Goal: Navigation & Orientation: Find specific page/section

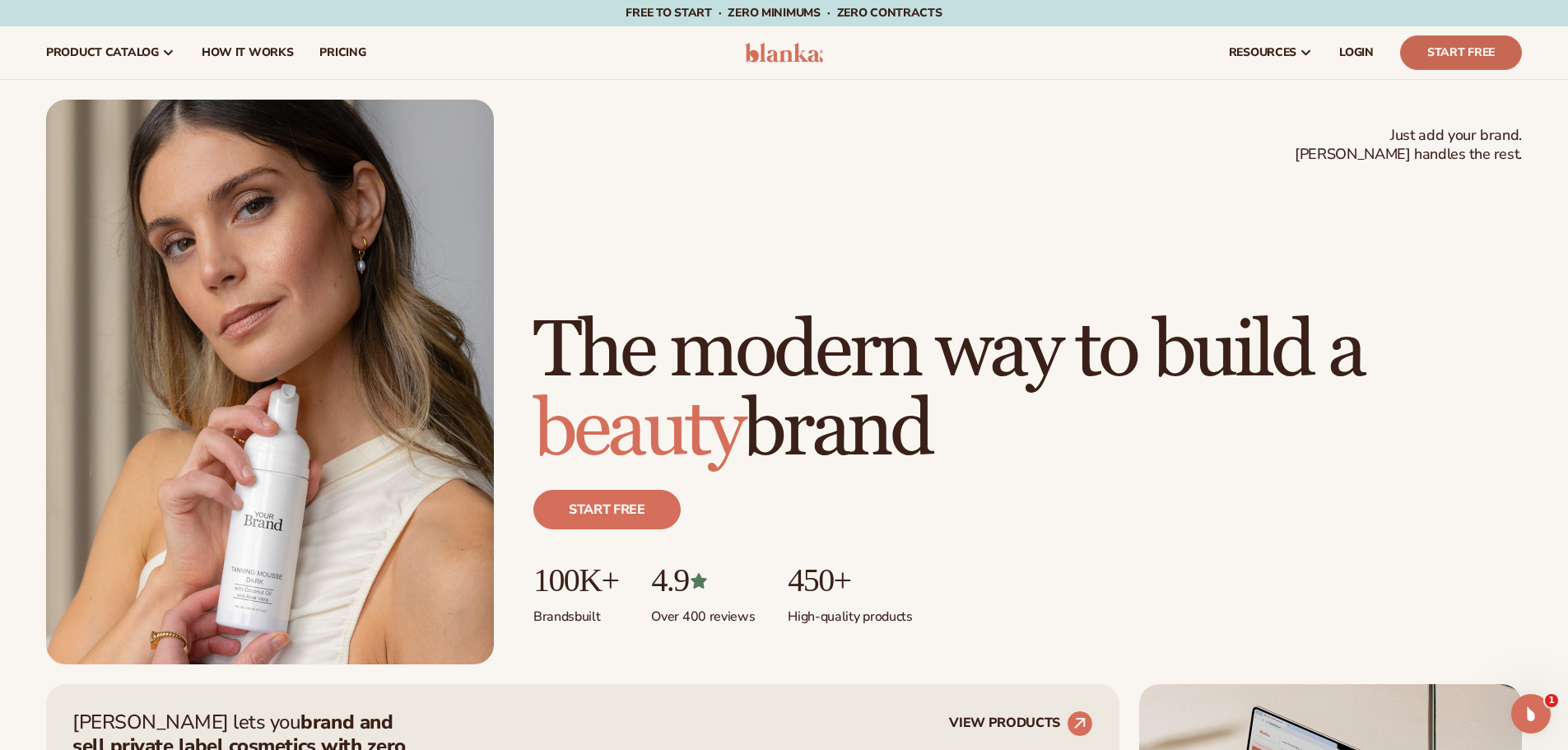
click at [1452, 58] on link "Start Free" at bounding box center [1461, 52] width 122 height 35
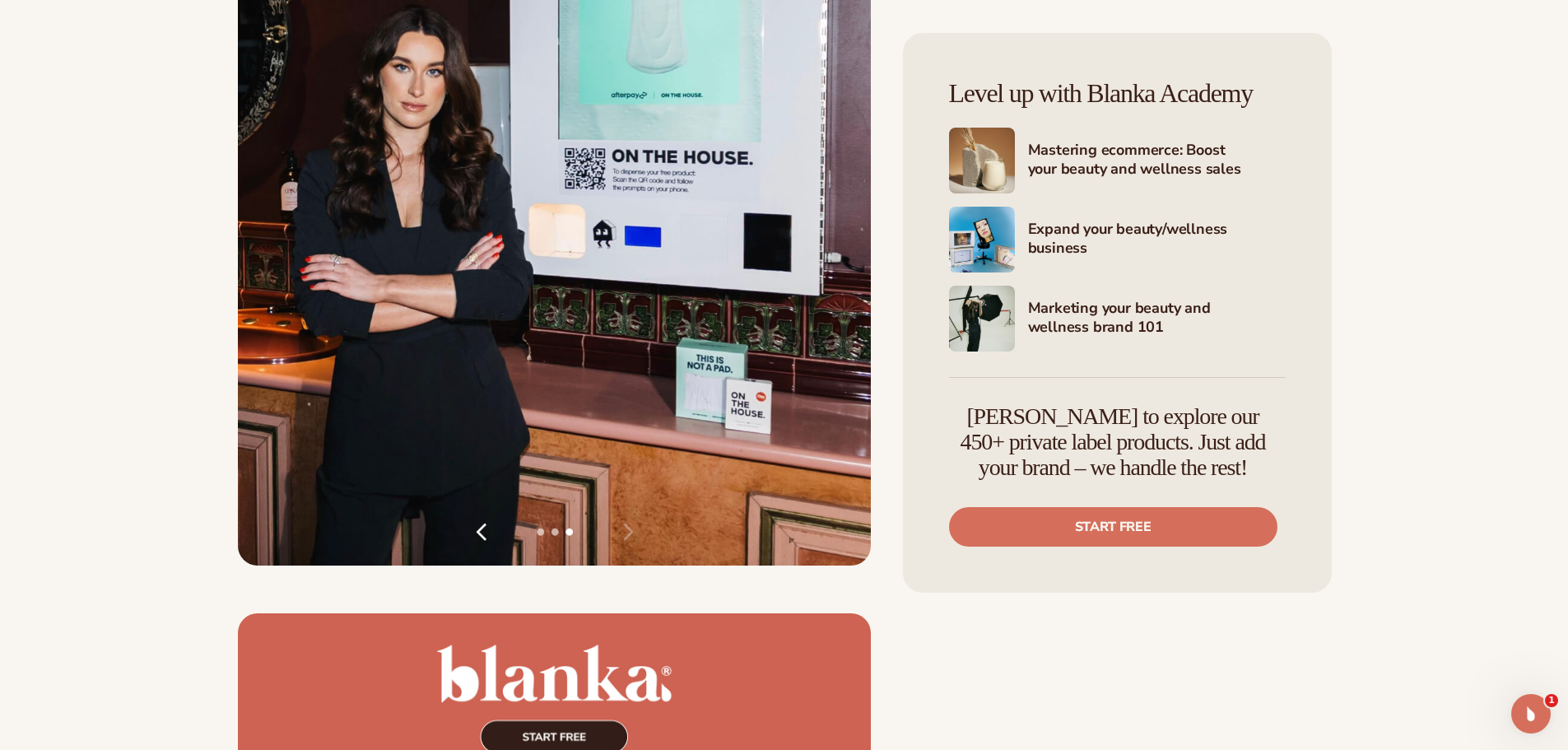
scroll to position [2717, 0]
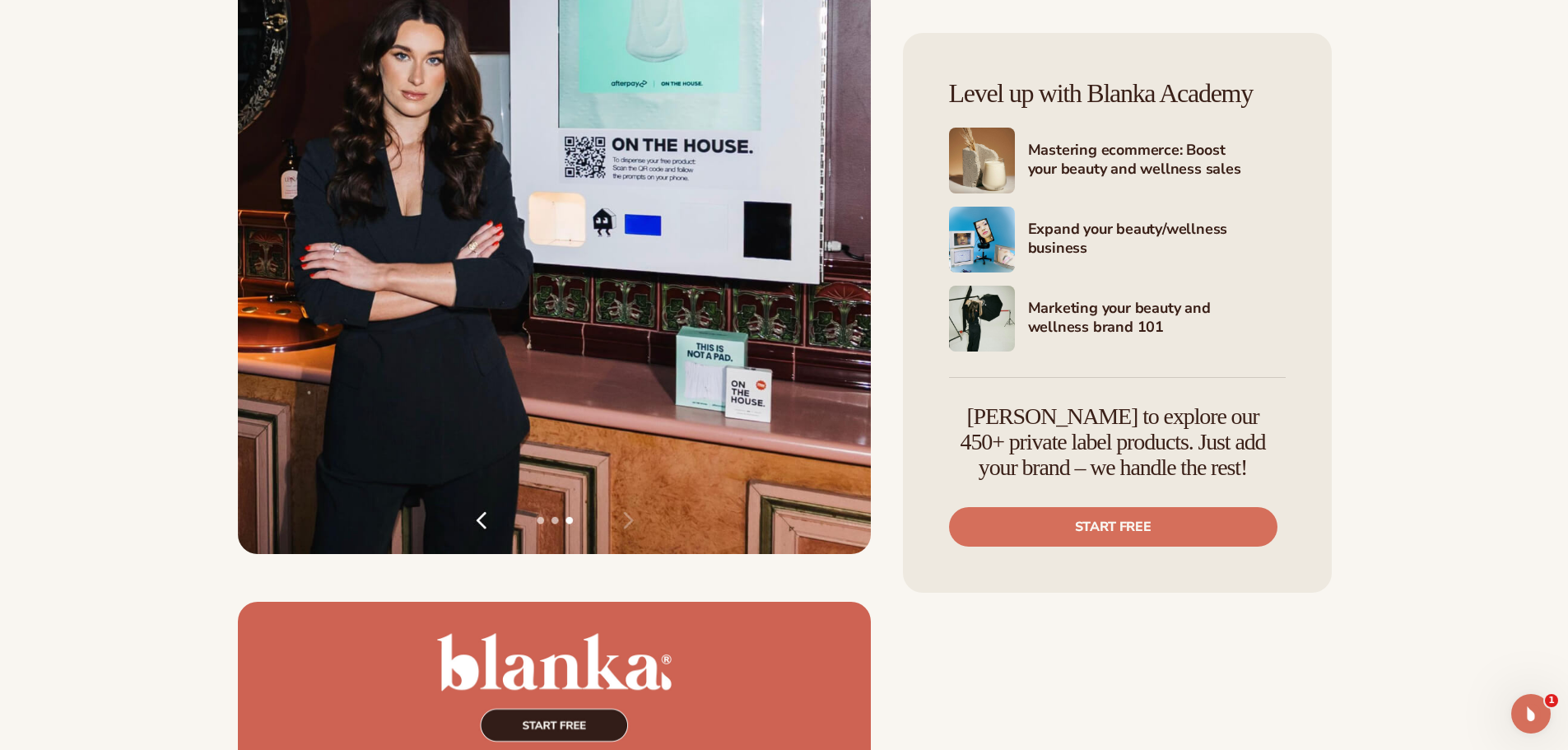
click at [630, 518] on img at bounding box center [554, 132] width 633 height 845
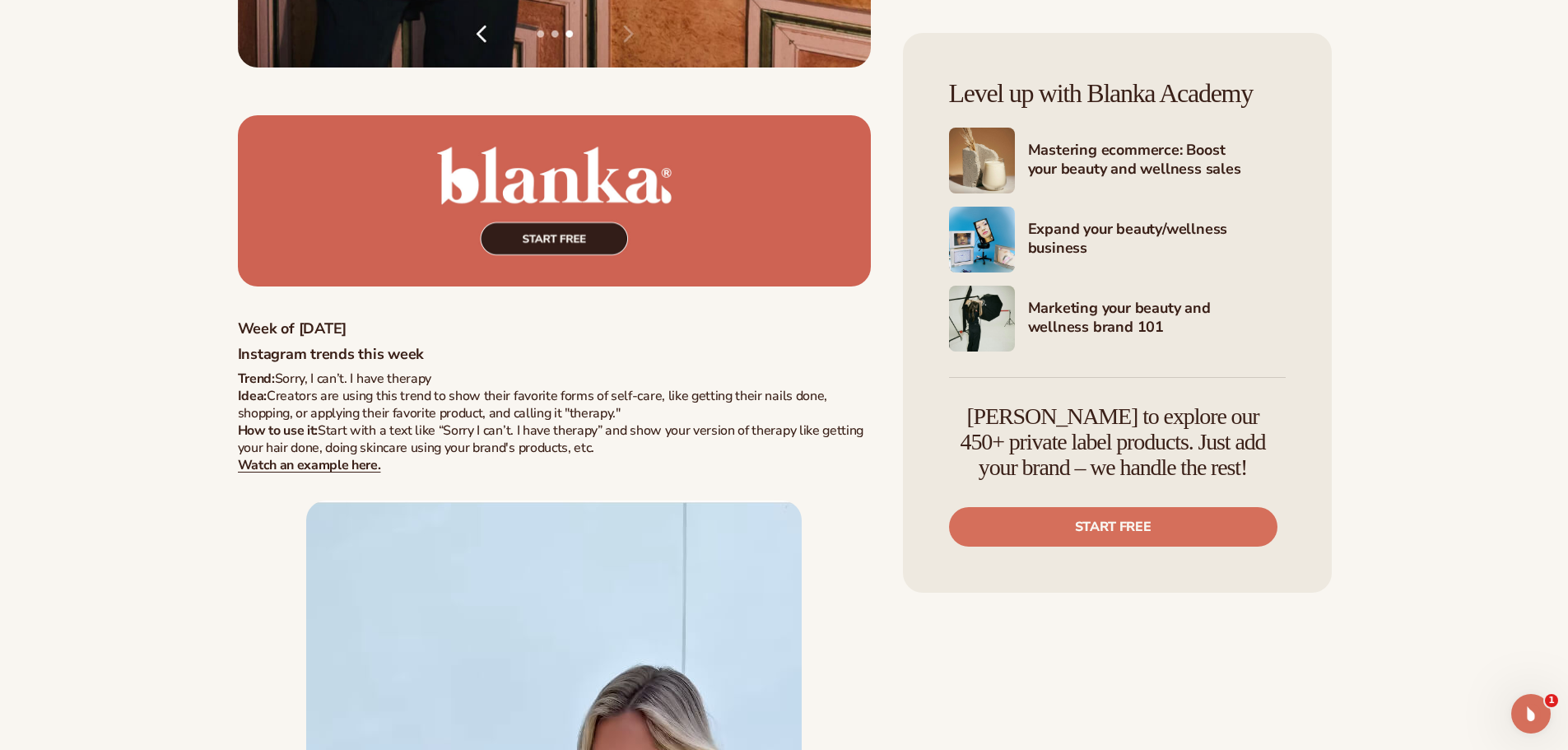
scroll to position [3211, 0]
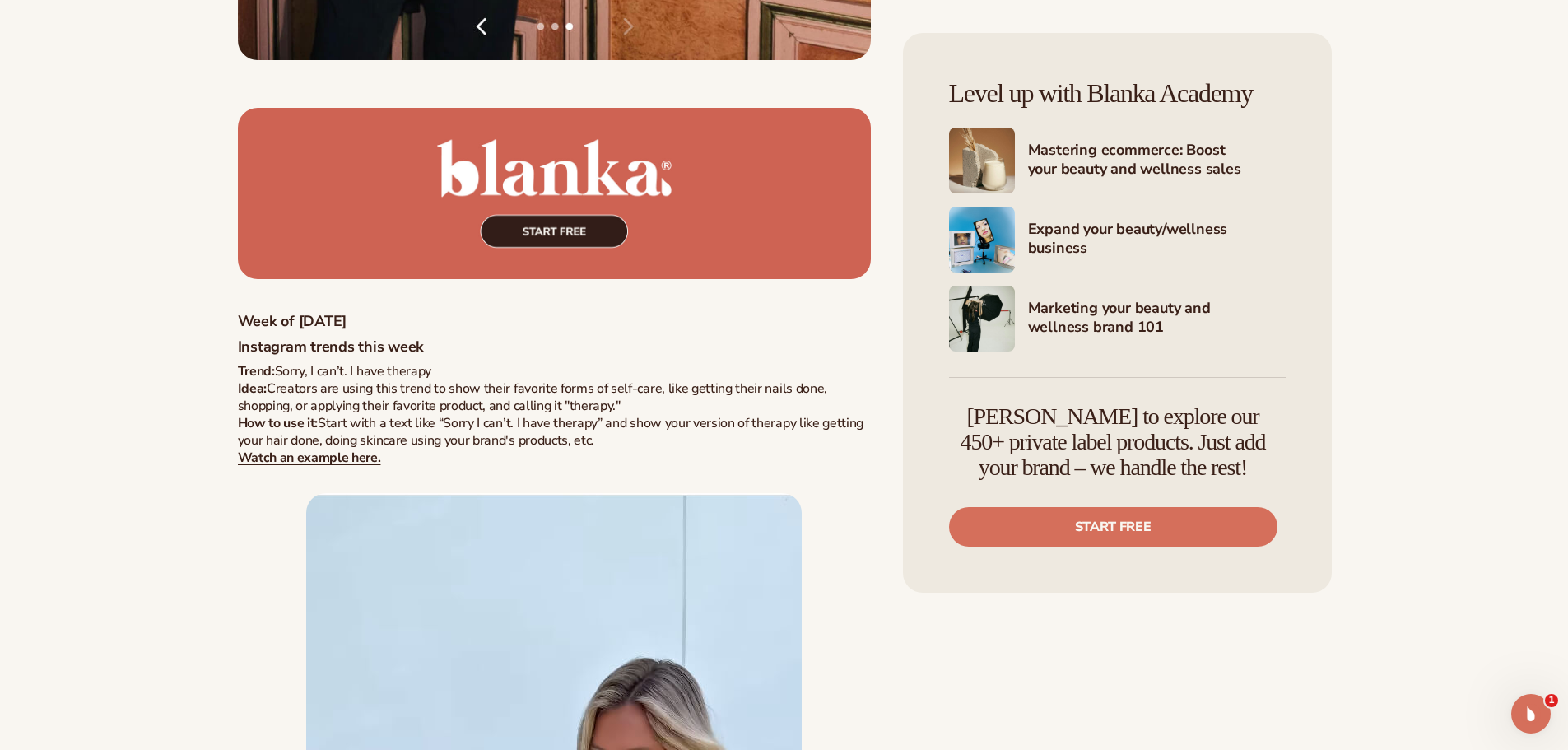
click at [536, 240] on img at bounding box center [554, 194] width 633 height 172
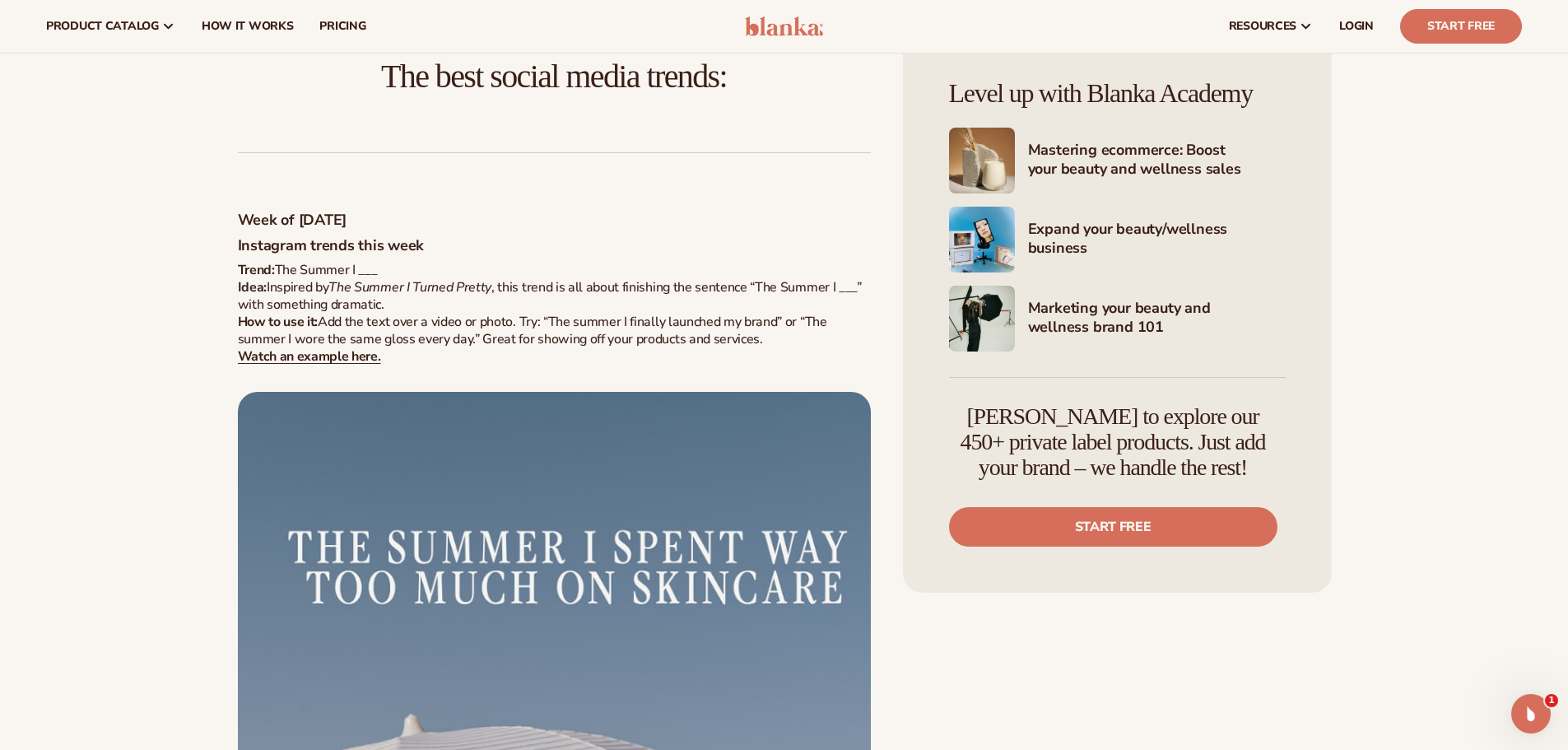
scroll to position [741, 0]
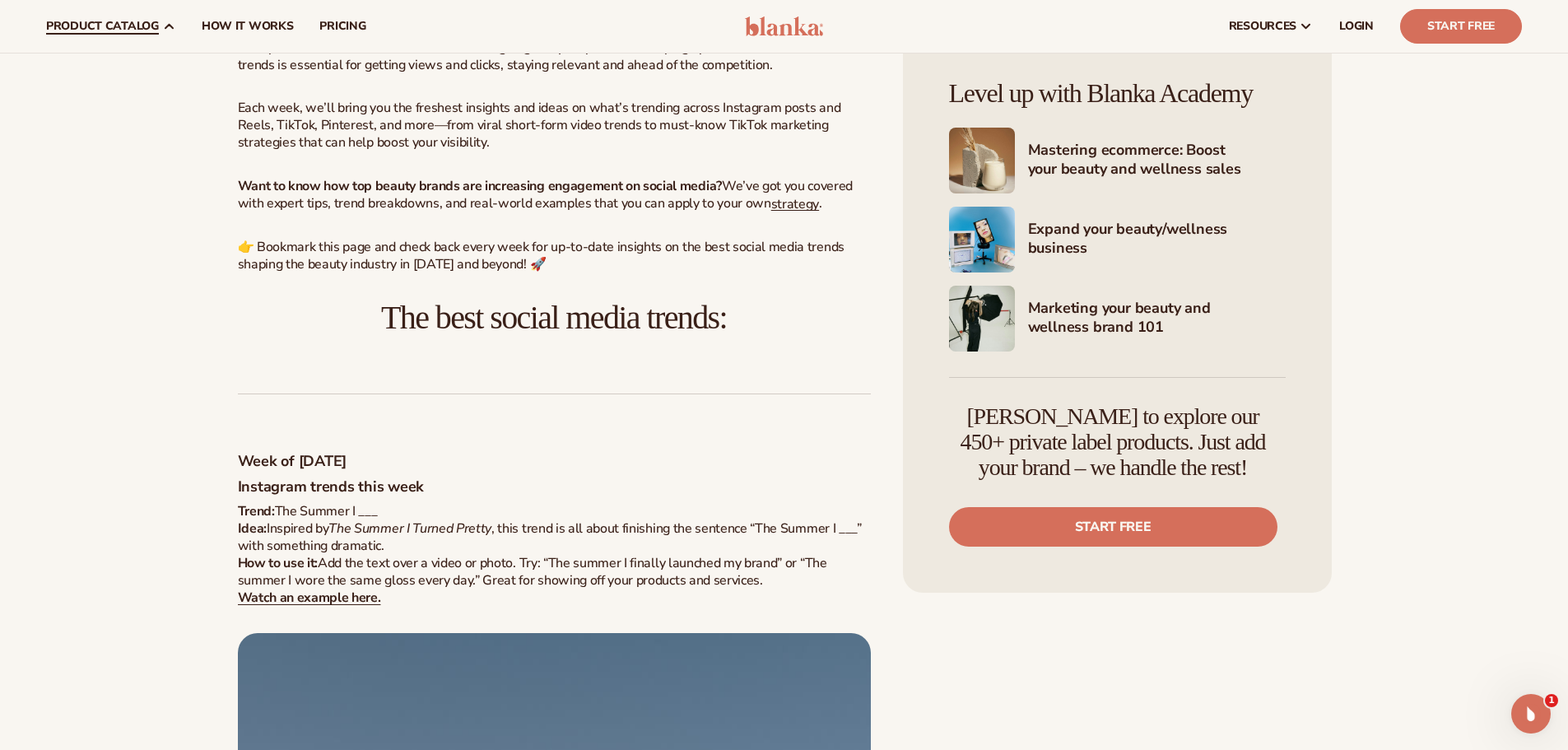
click at [151, 26] on span "product catalog" at bounding box center [102, 27] width 113 height 13
click at [1358, 24] on span "LOGIN" at bounding box center [1357, 27] width 35 height 13
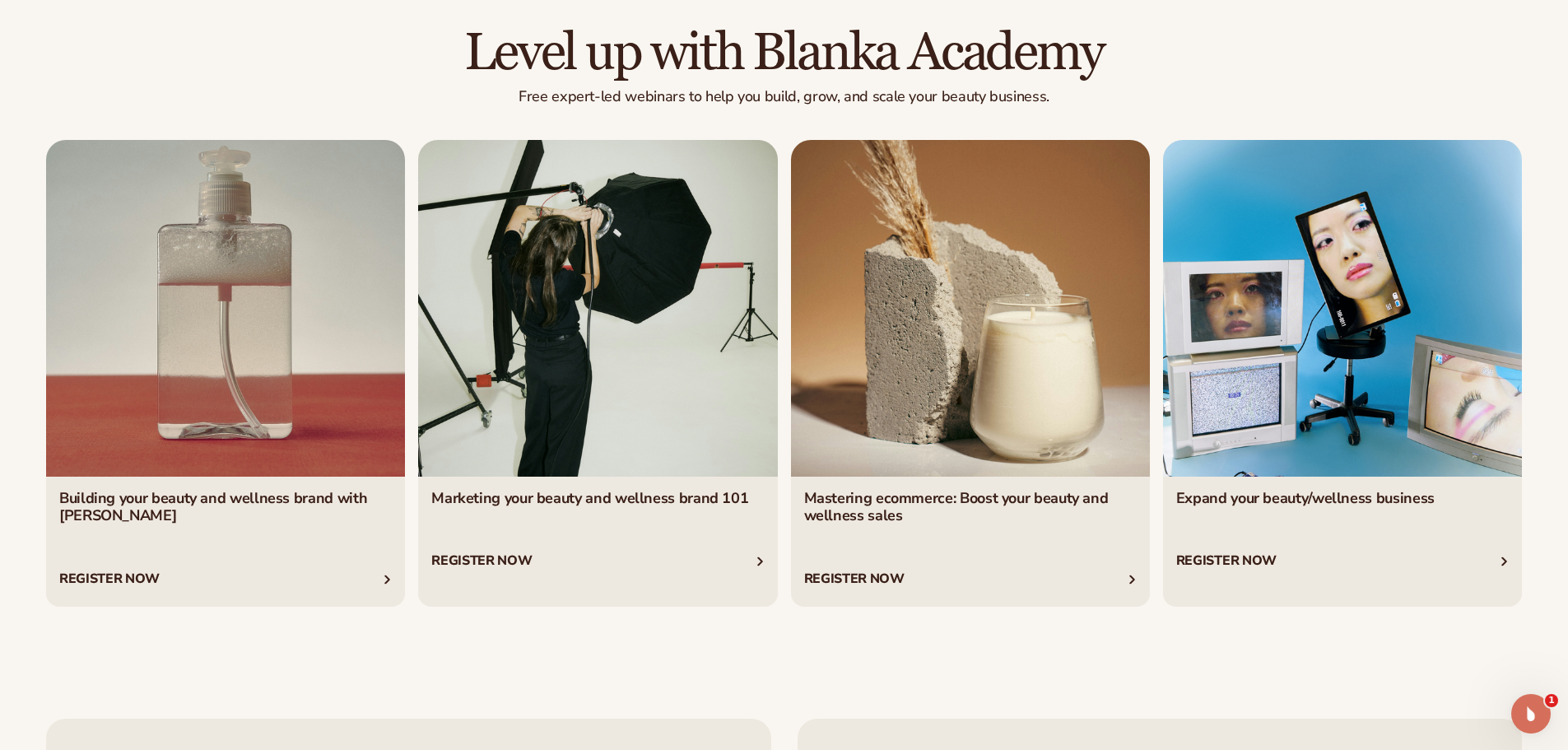
scroll to position [3294, 0]
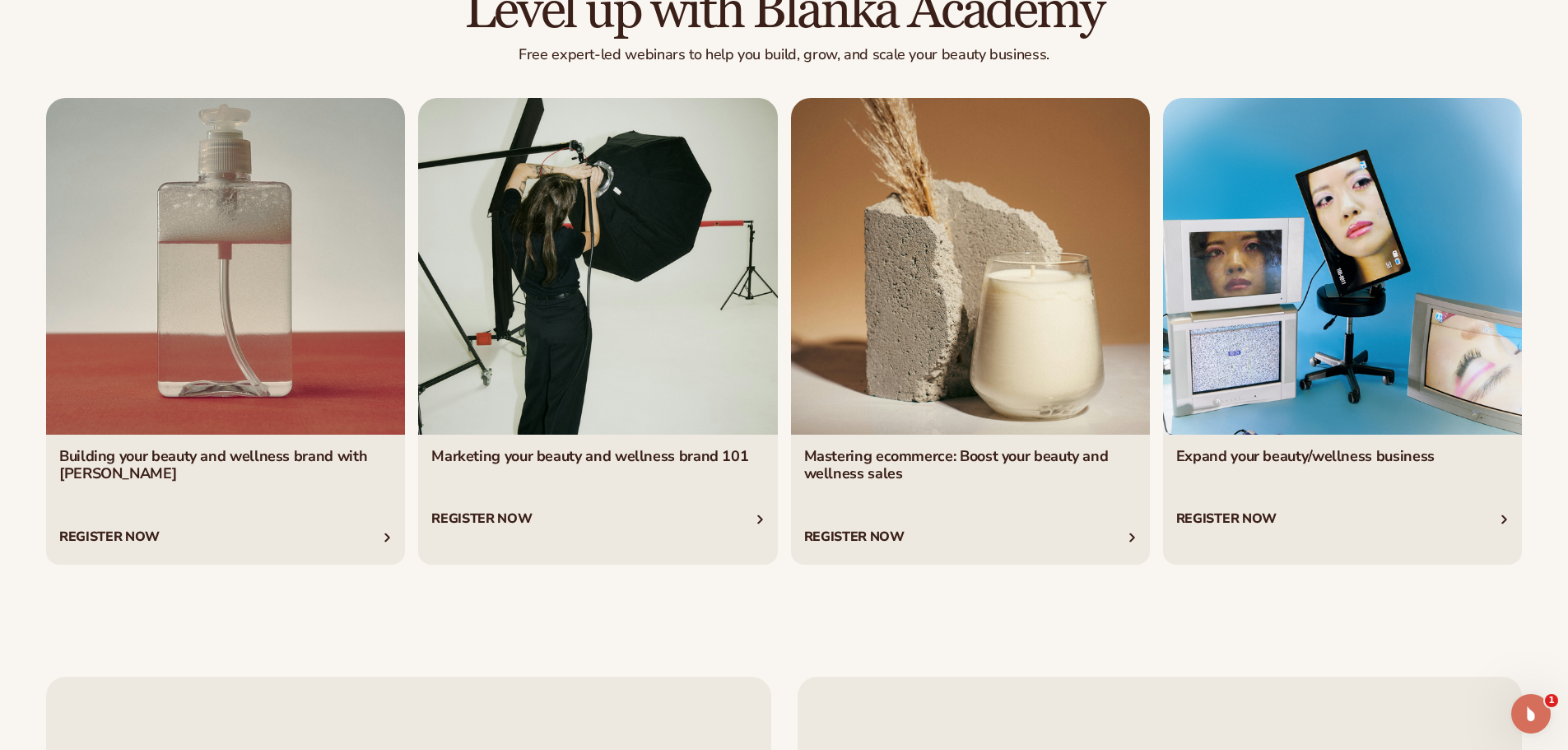
click at [1275, 284] on link "4 / 4" at bounding box center [1343, 330] width 359 height 467
